Goal: Navigation & Orientation: Find specific page/section

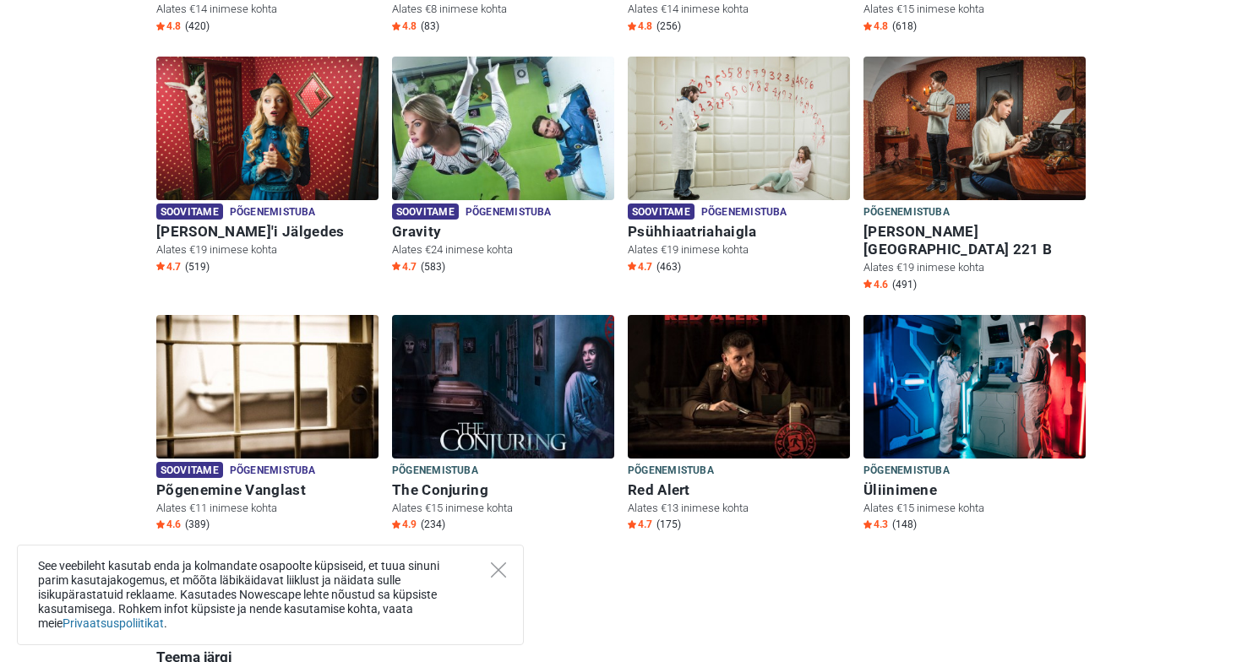
scroll to position [717, 0]
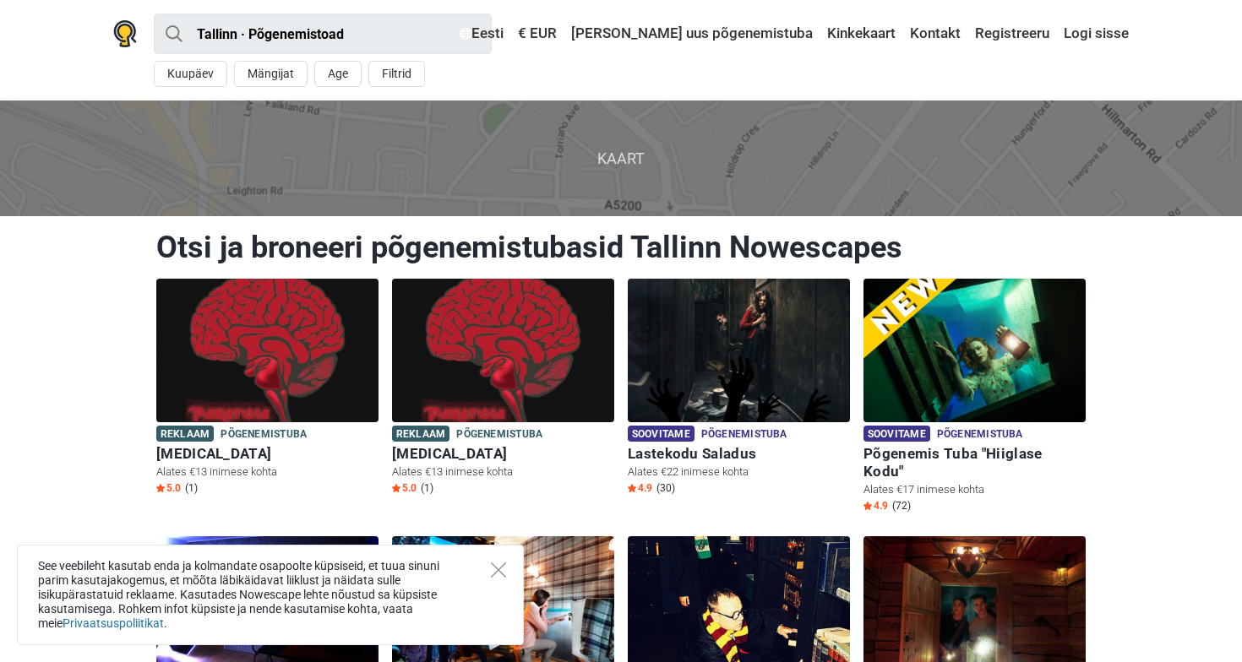
scroll to position [140, 0]
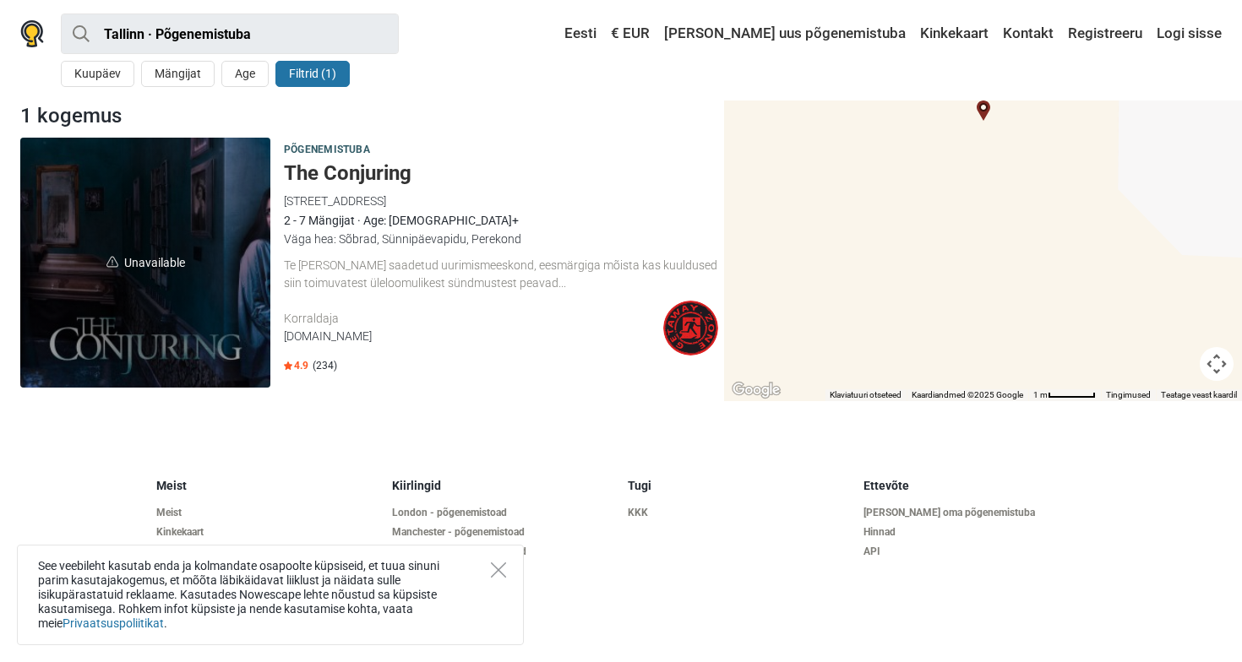
click at [229, 313] on span "Unavailable" at bounding box center [145, 263] width 250 height 250
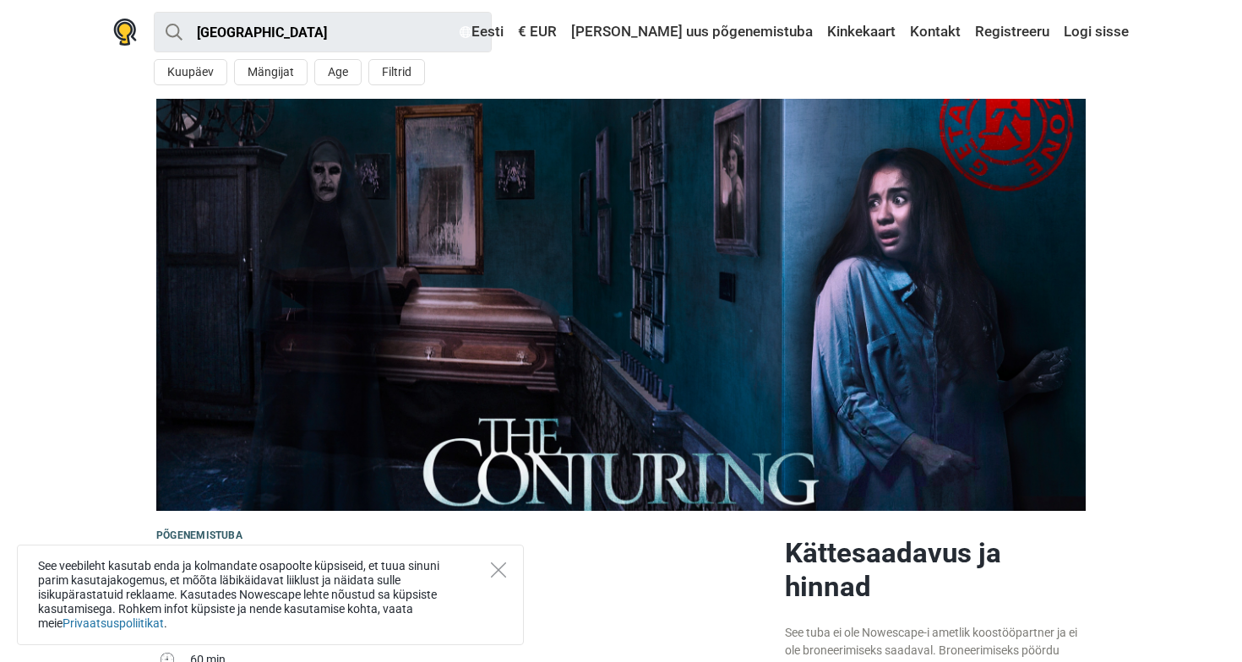
scroll to position [4, 0]
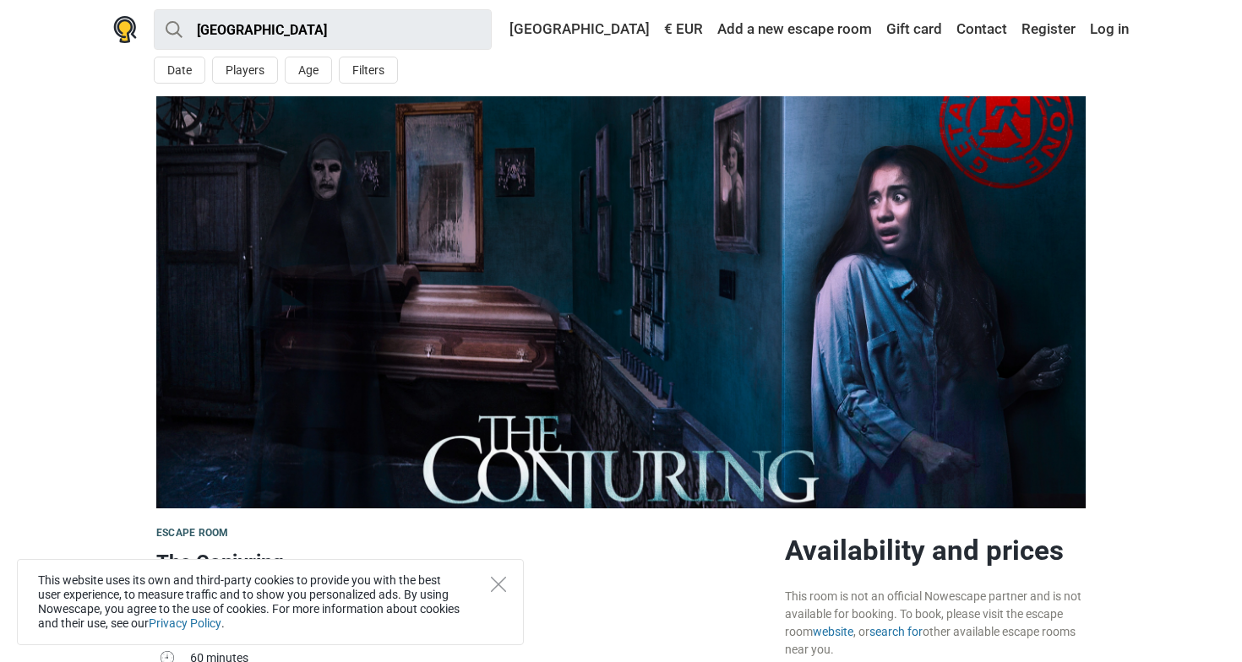
click at [878, 174] on img at bounding box center [620, 302] width 929 height 412
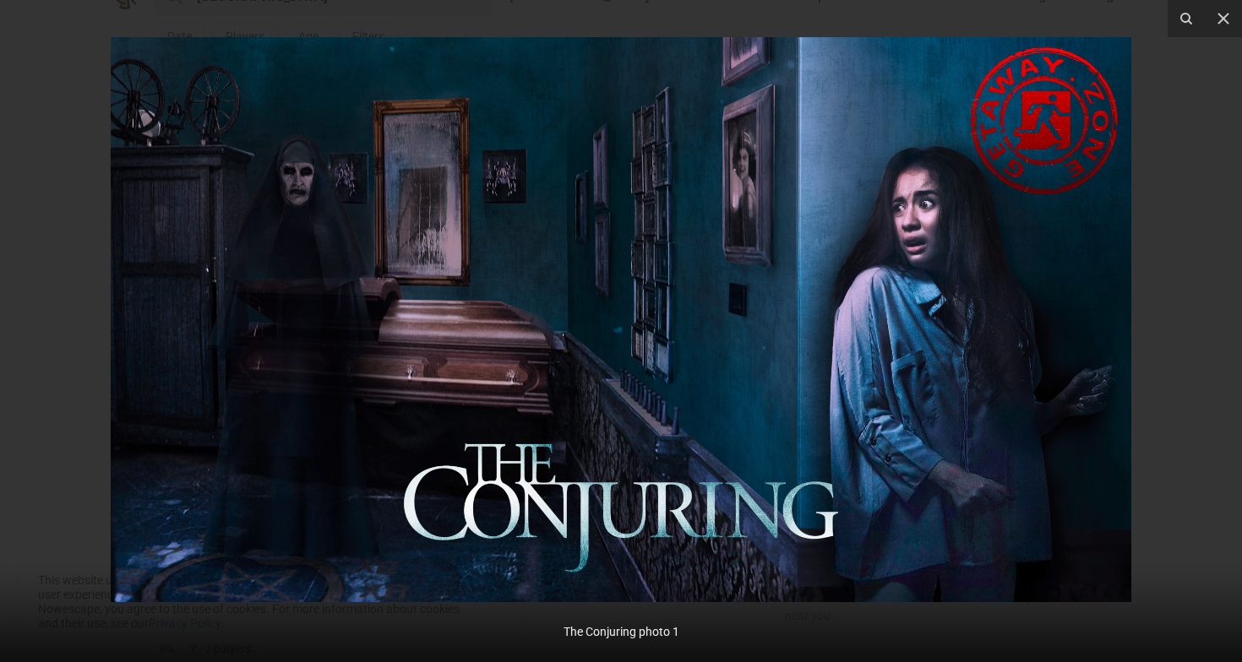
scroll to position [44, 0]
click at [1225, 14] on icon at bounding box center [1223, 18] width 20 height 20
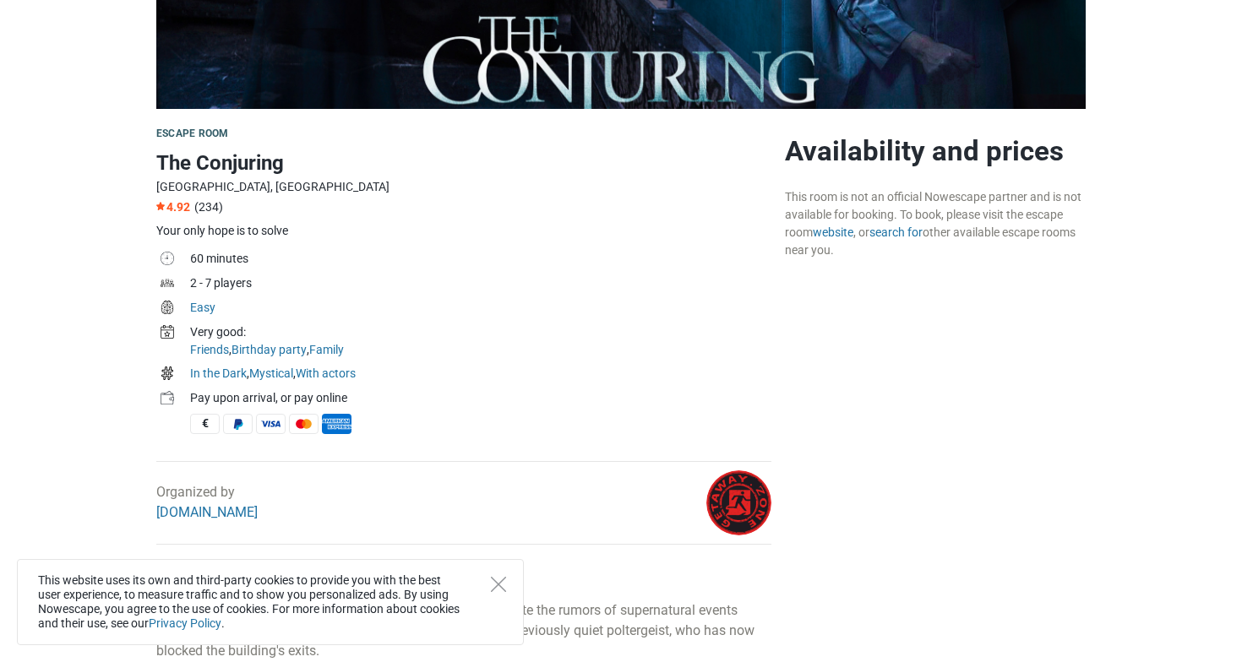
scroll to position [409, 0]
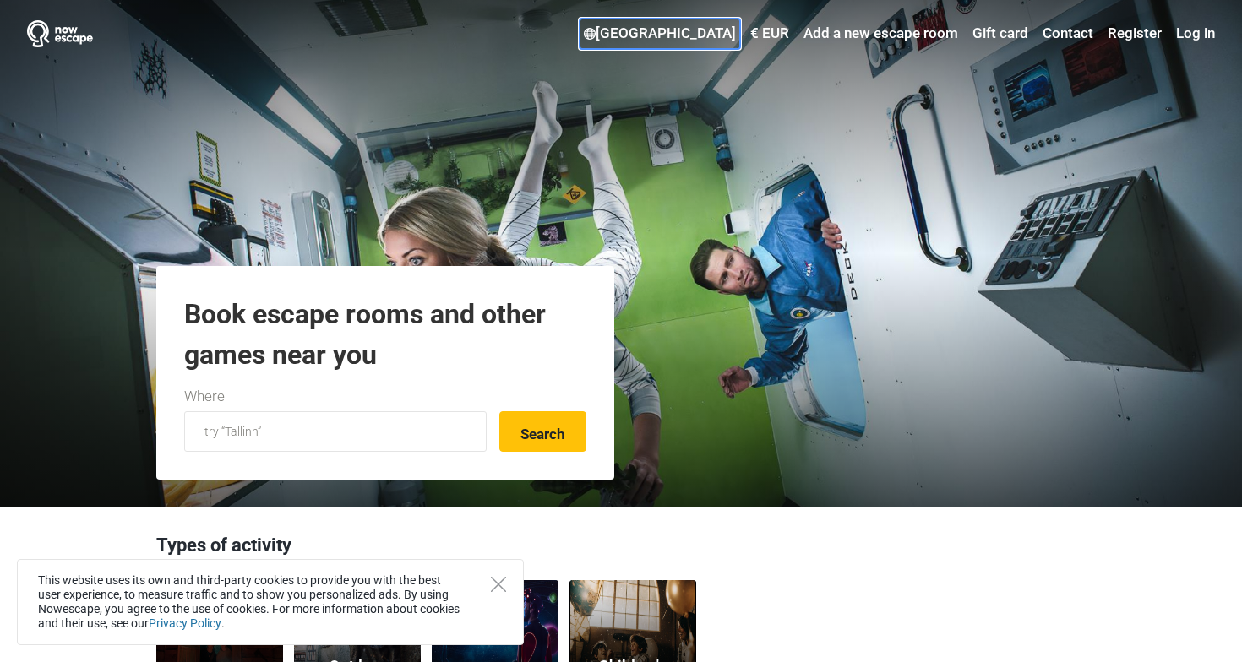
click at [709, 32] on font "[GEOGRAPHIC_DATA]" at bounding box center [665, 32] width 140 height 17
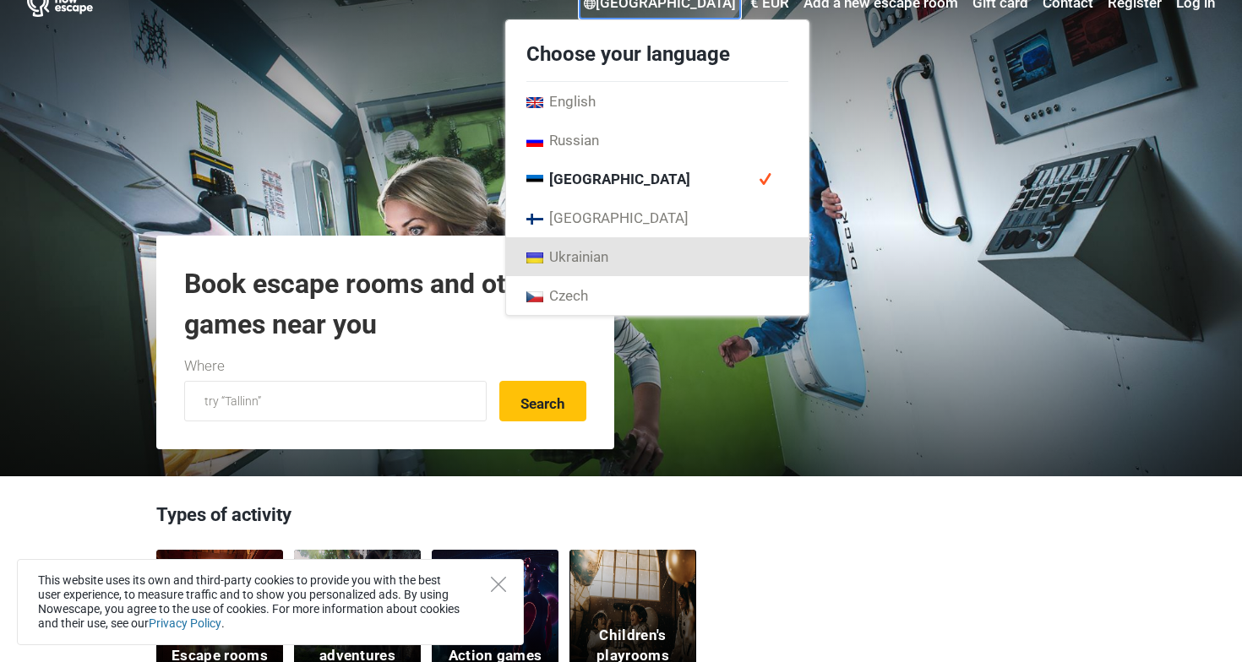
scroll to position [34, 0]
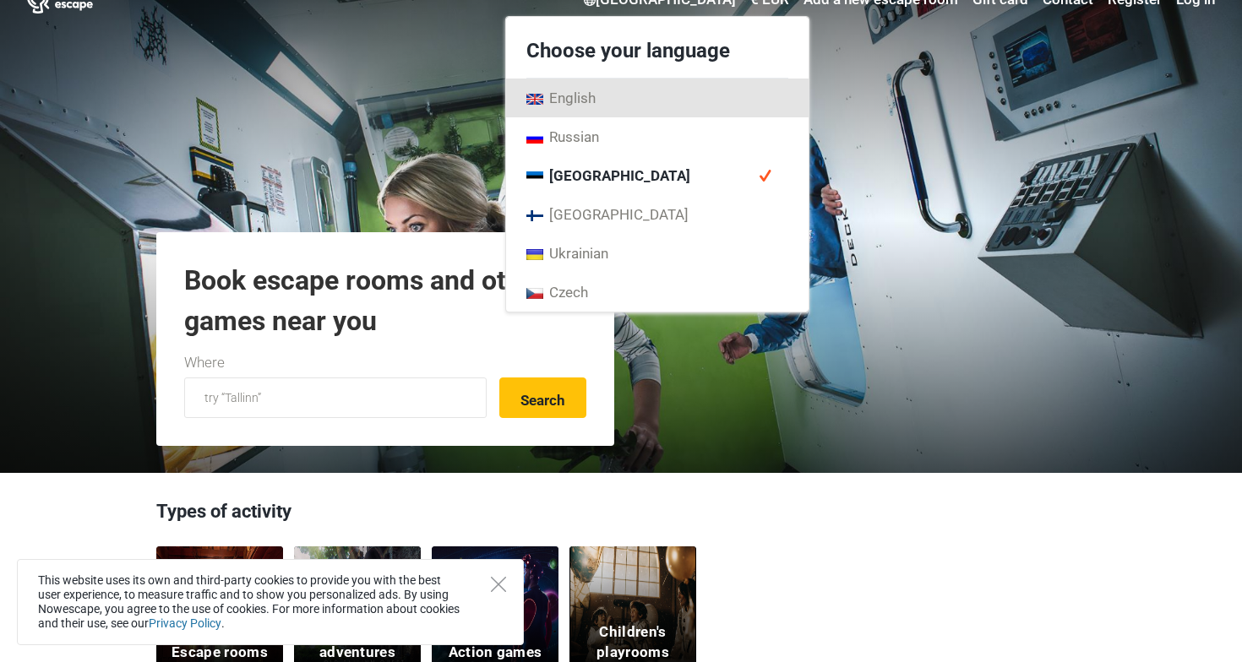
click at [678, 104] on link "English" at bounding box center [657, 98] width 302 height 39
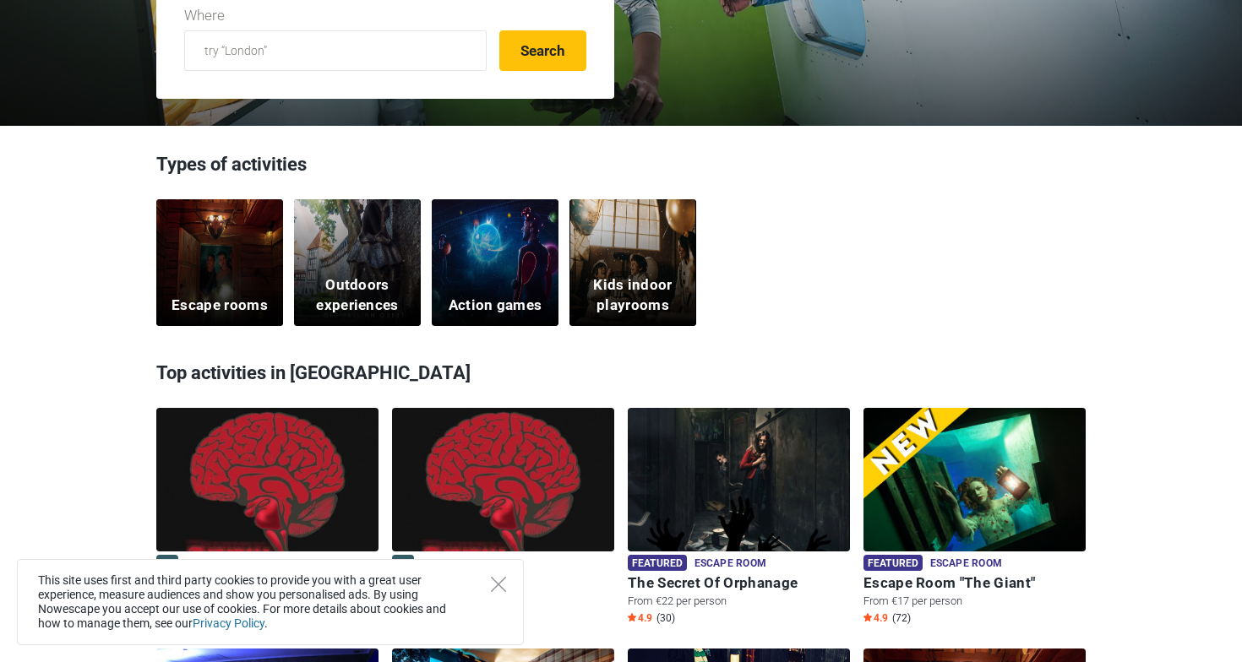
scroll to position [383, 0]
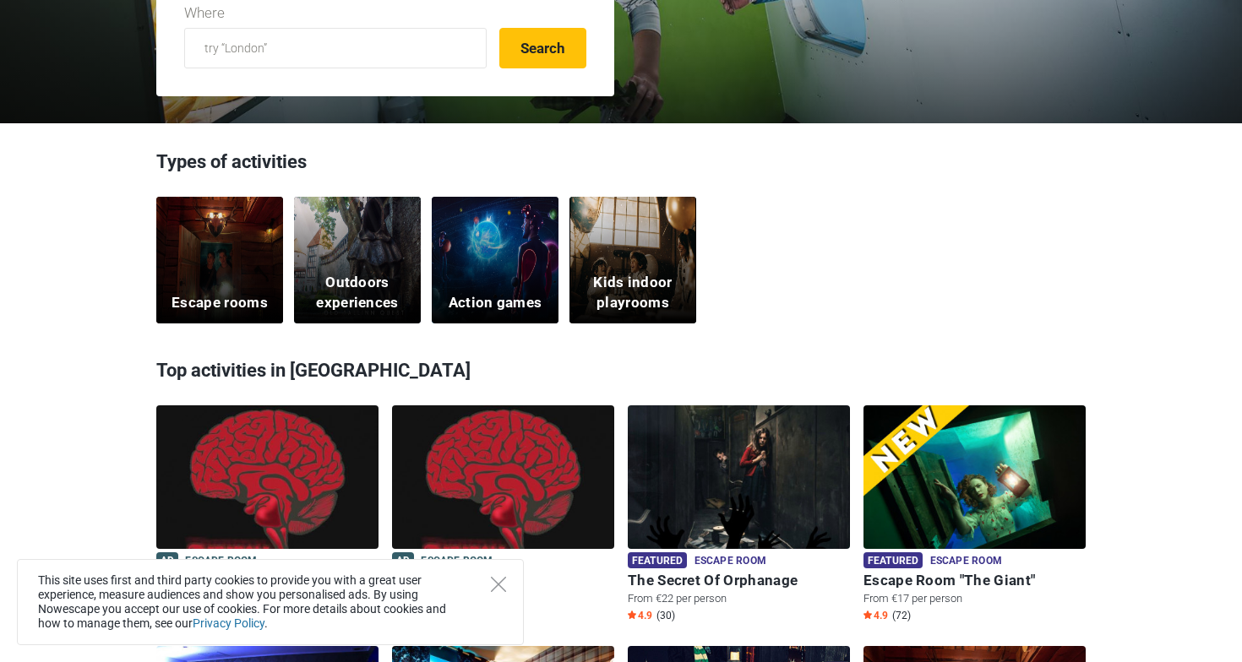
click at [224, 276] on div "Escape rooms" at bounding box center [219, 260] width 127 height 127
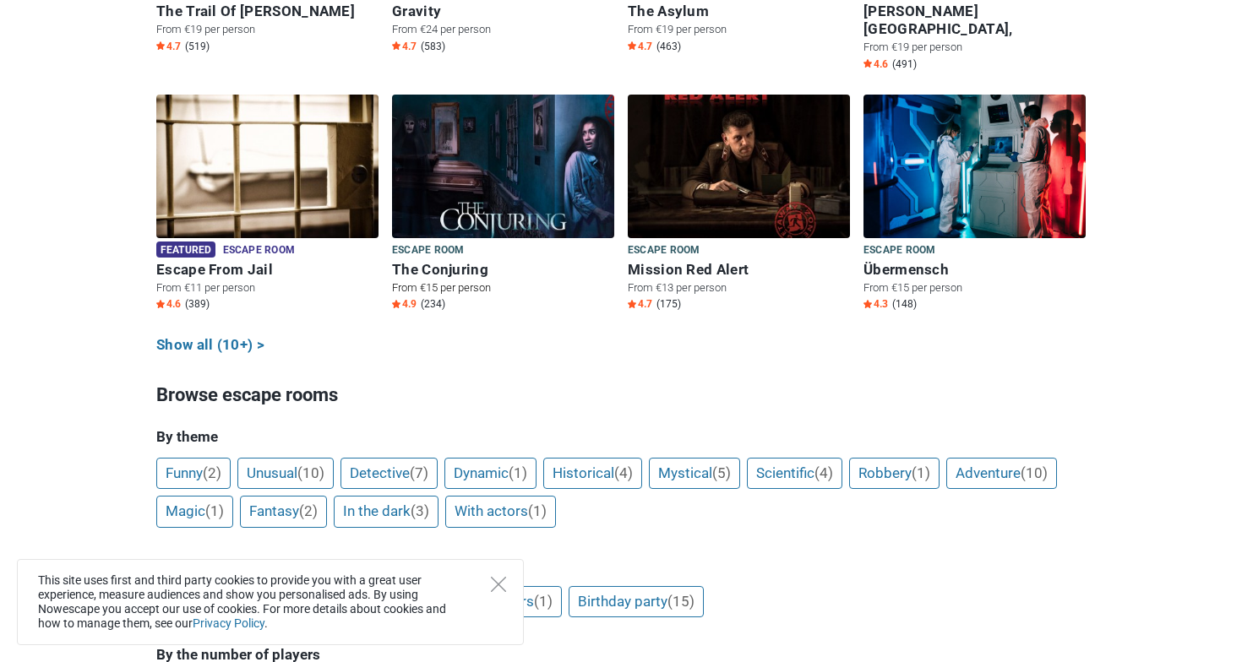
scroll to position [990, 0]
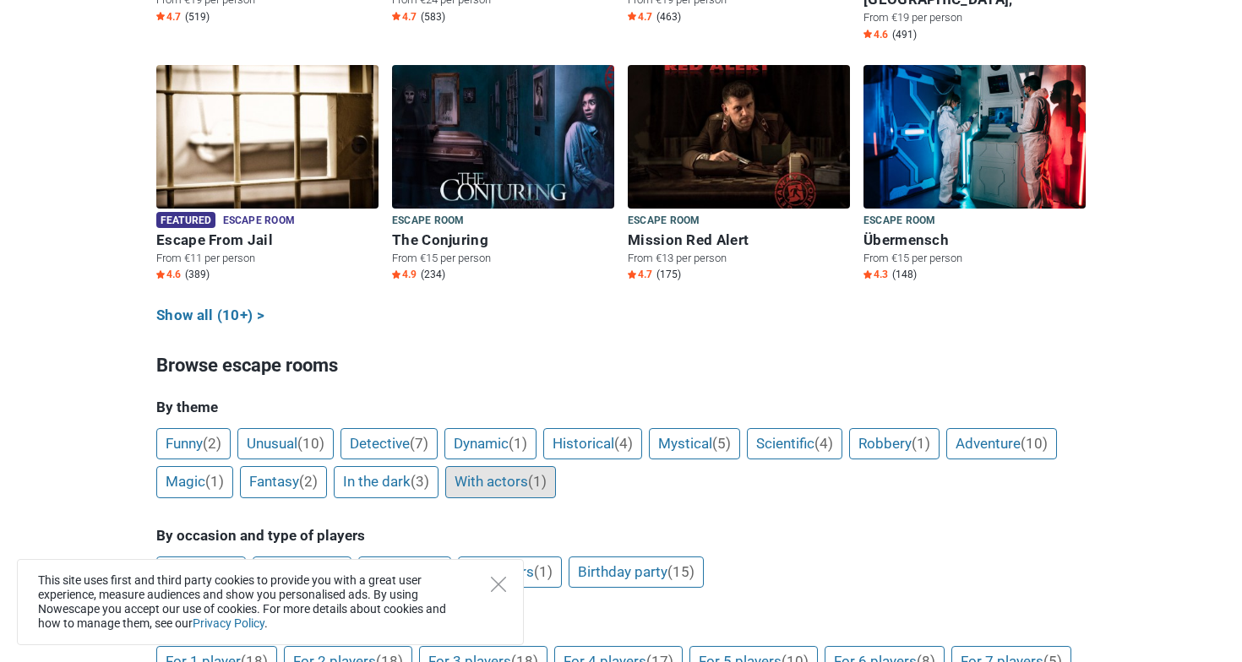
click at [556, 466] on link "With actors (1)" at bounding box center [500, 482] width 111 height 32
